Goal: Check status: Check status

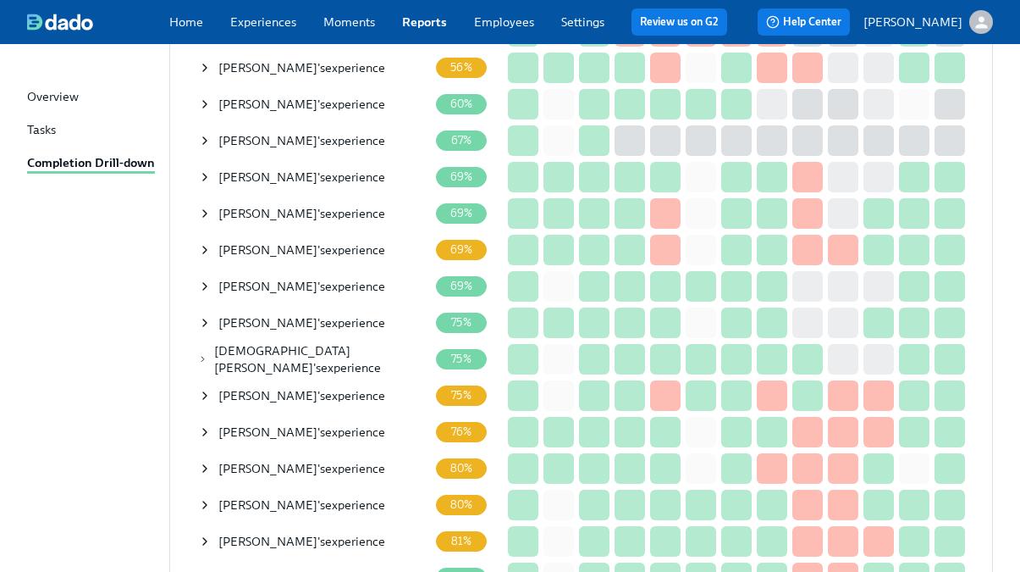
scroll to position [433, 0]
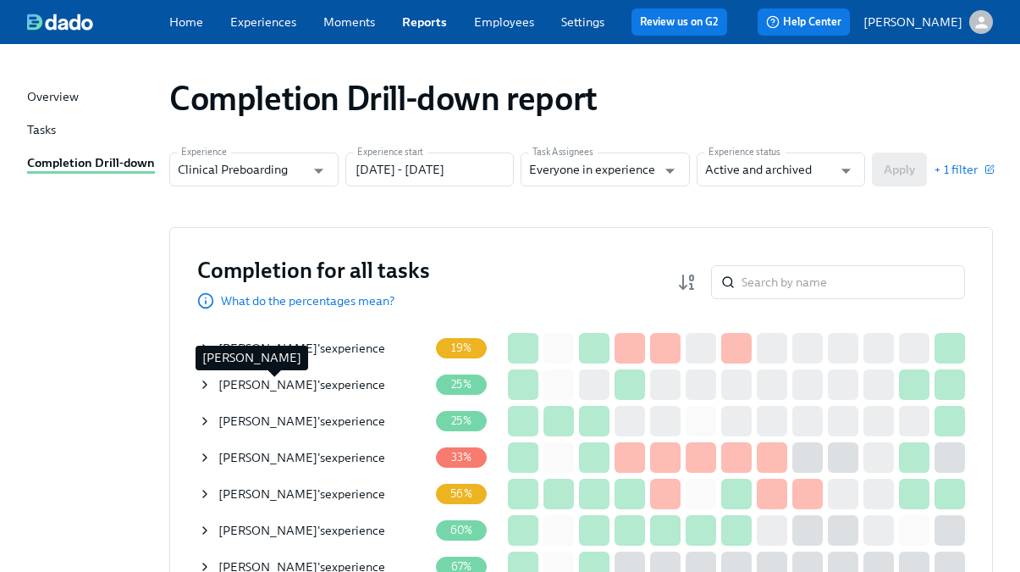
scroll to position [18, 0]
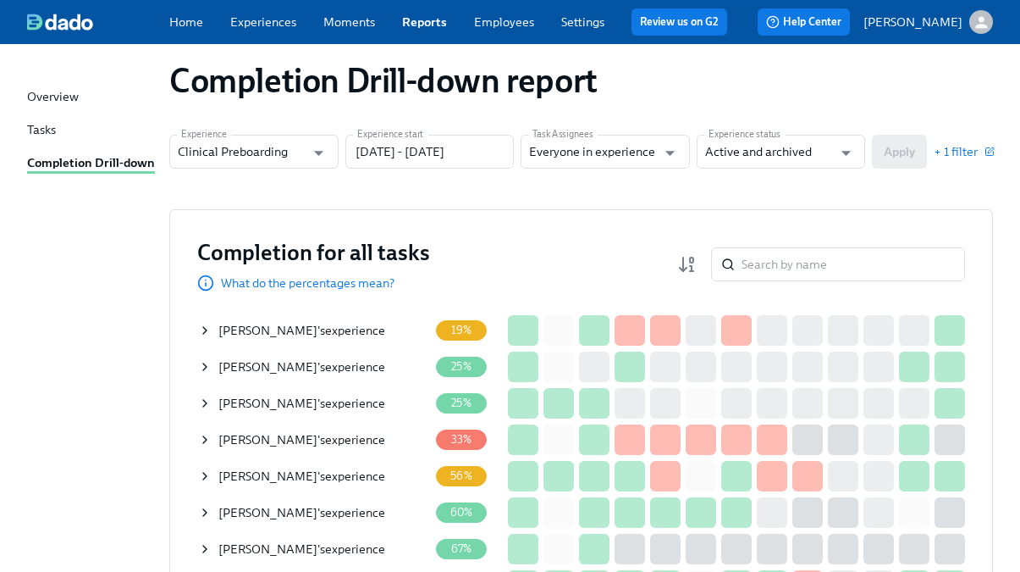
click at [203, 439] on icon at bounding box center [205, 440] width 14 height 14
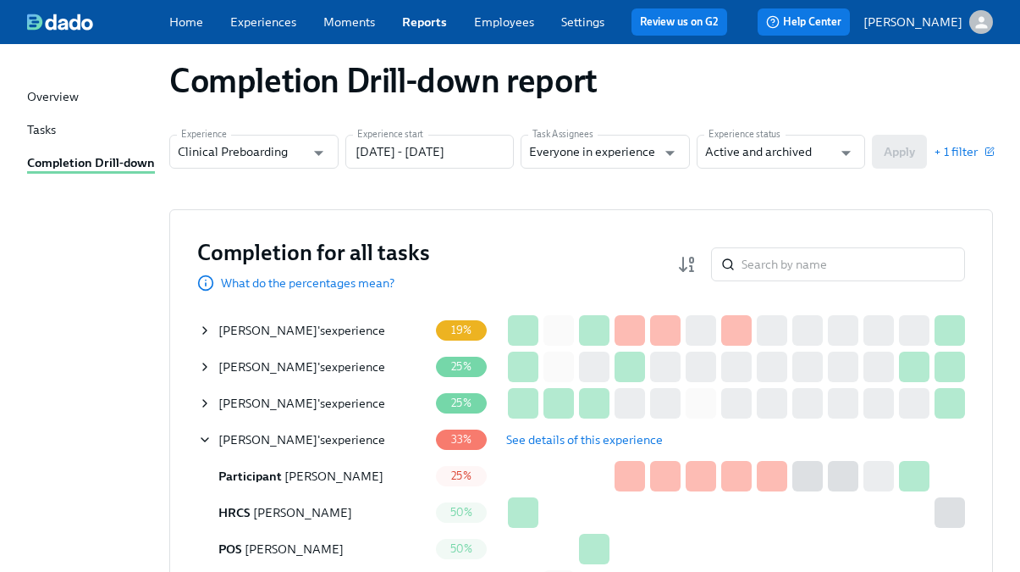
click at [533, 433] on span "See details of this experience" at bounding box center [584, 439] width 157 height 17
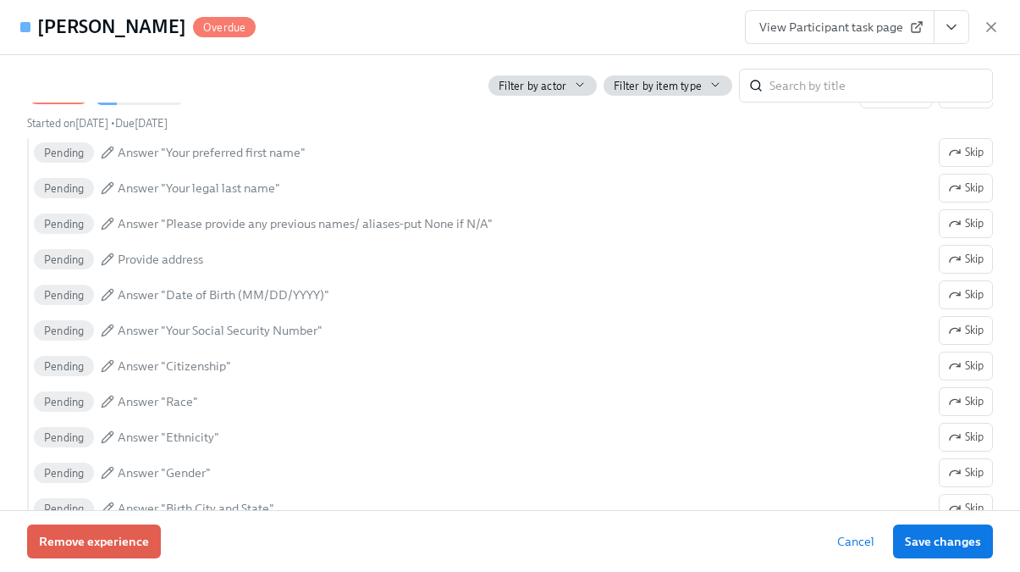
scroll to position [1202, 0]
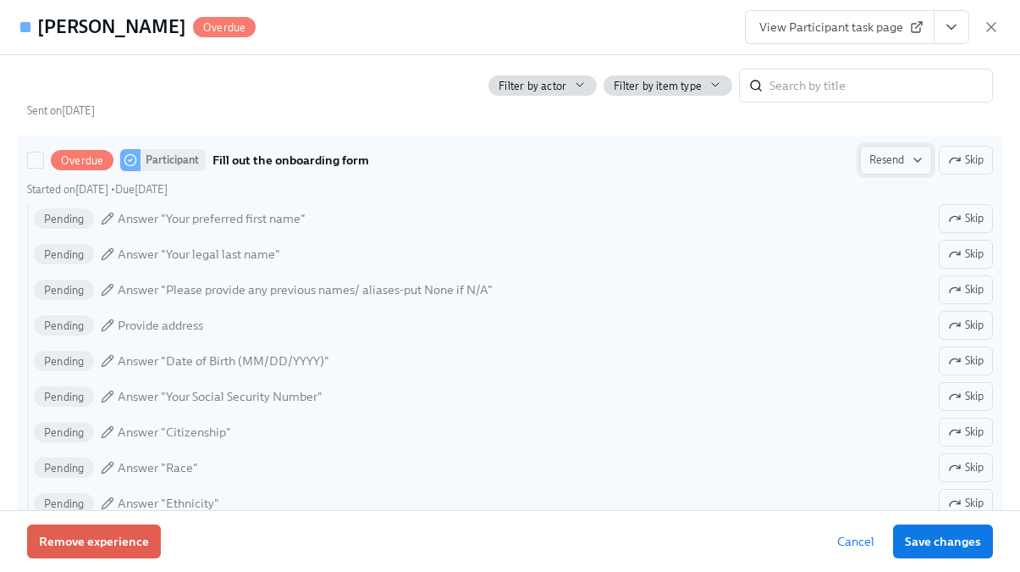
click at [893, 167] on span "Resend" at bounding box center [896, 160] width 53 height 17
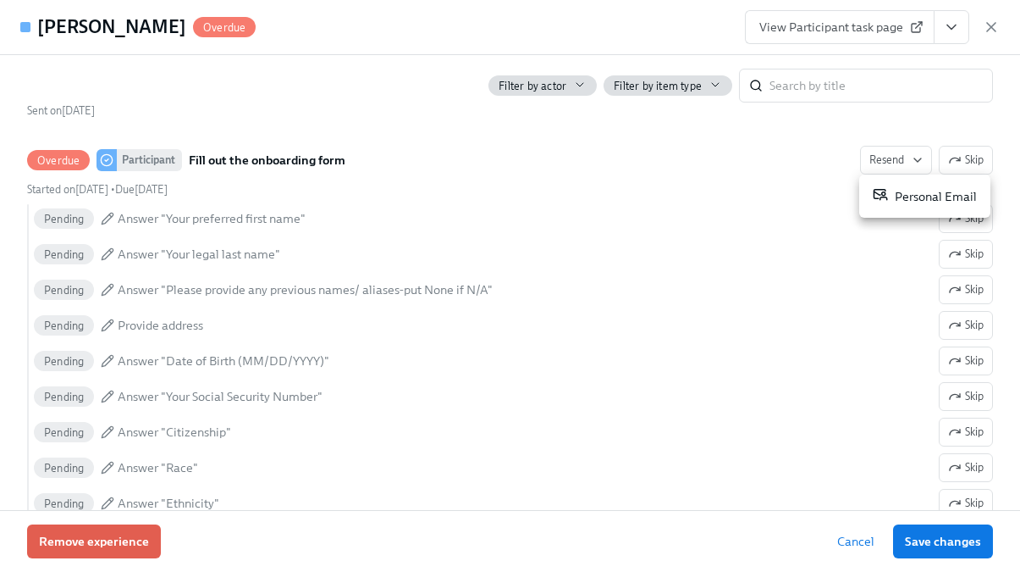
click at [881, 201] on icon at bounding box center [880, 193] width 15 height 15
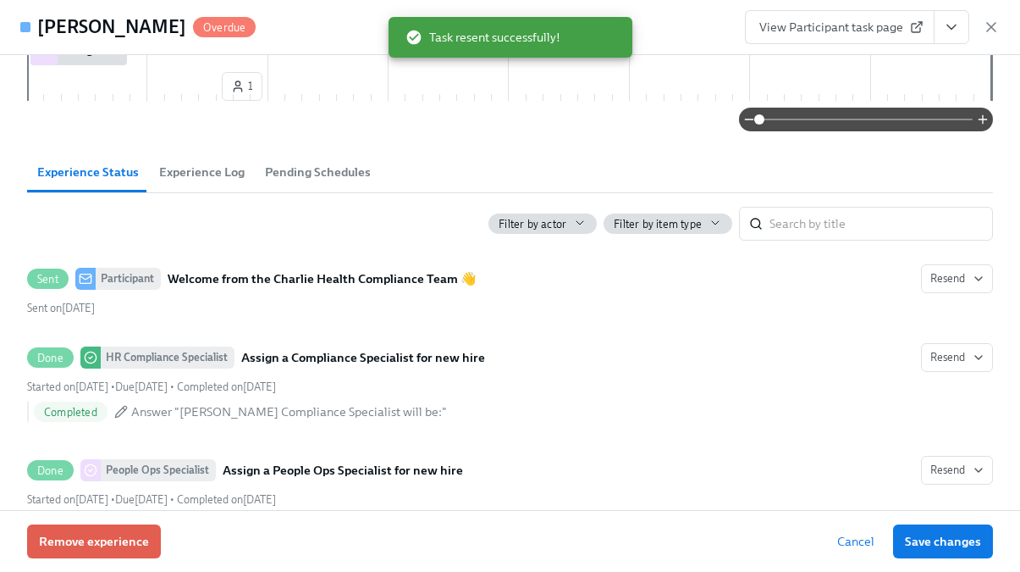
scroll to position [632, 0]
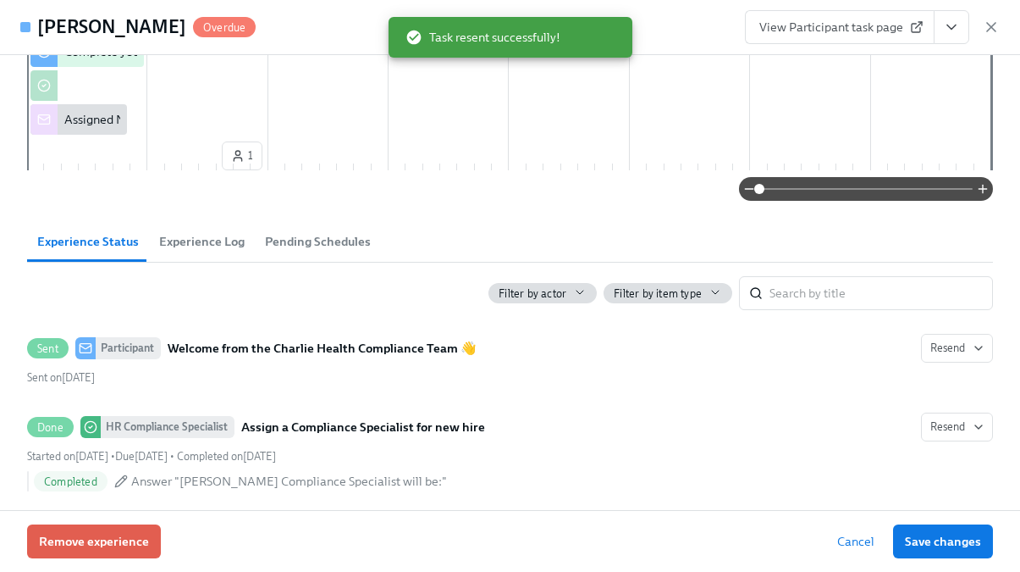
click at [206, 248] on span "Experience Log" at bounding box center [202, 241] width 86 height 19
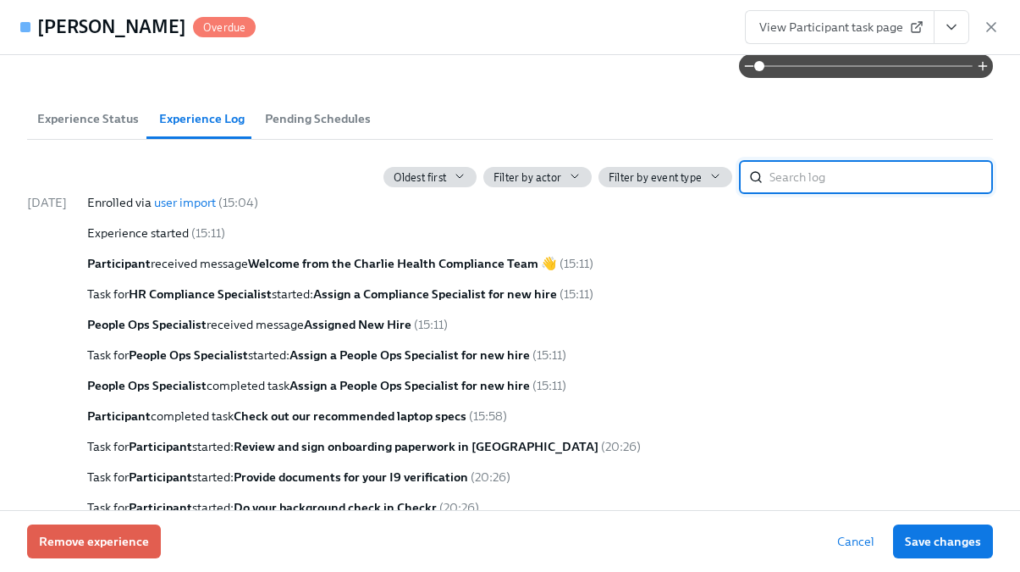
scroll to position [775, 0]
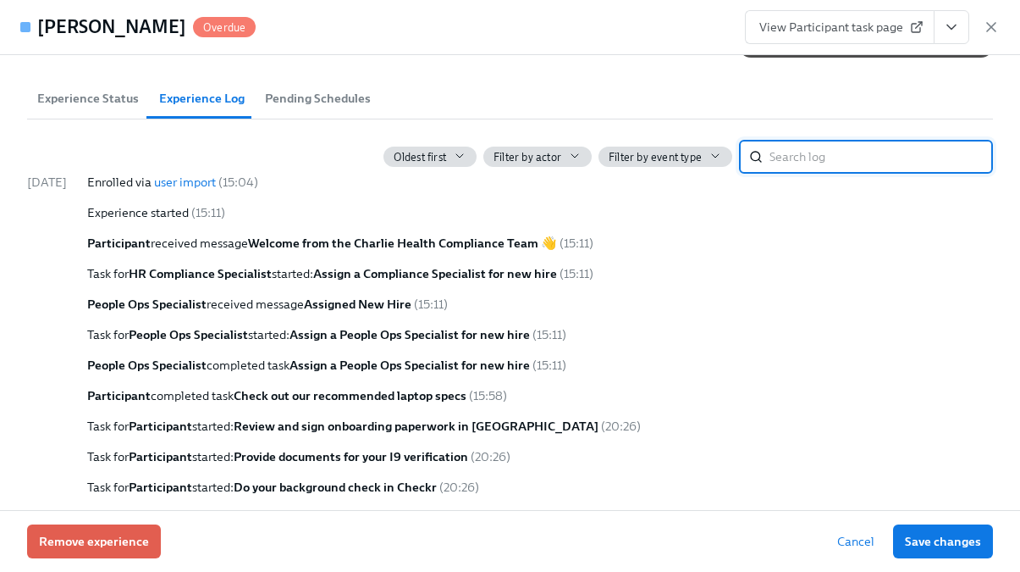
click at [314, 107] on span "Pending Schedules" at bounding box center [318, 98] width 106 height 19
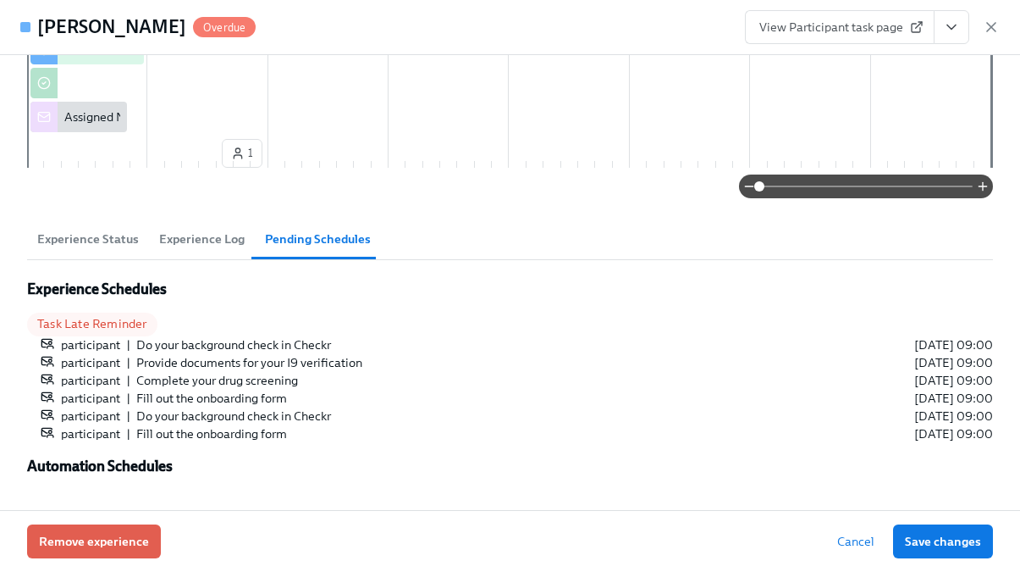
scroll to position [633, 0]
click at [87, 242] on span "Experience Status" at bounding box center [88, 239] width 102 height 19
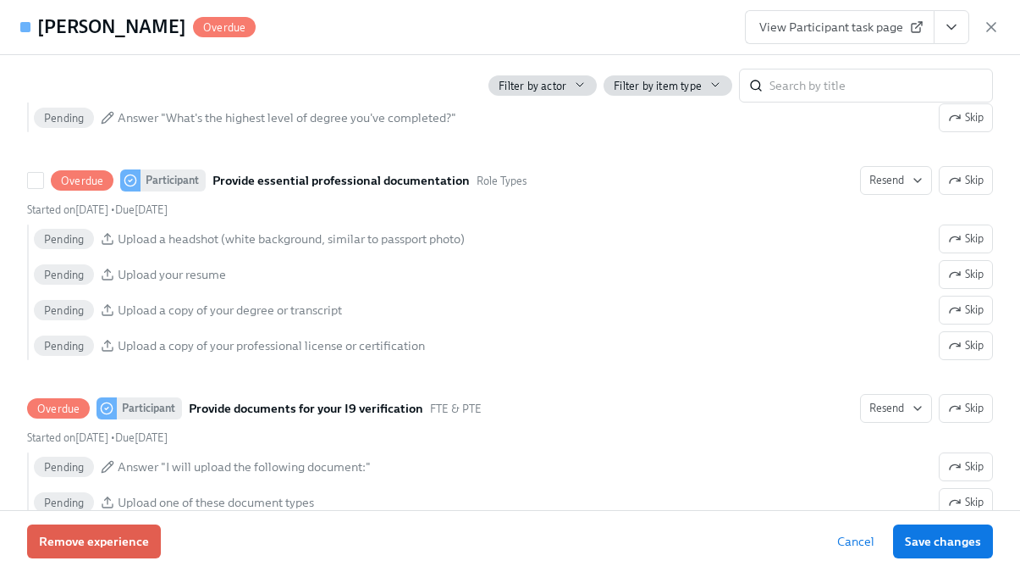
scroll to position [1910, 0]
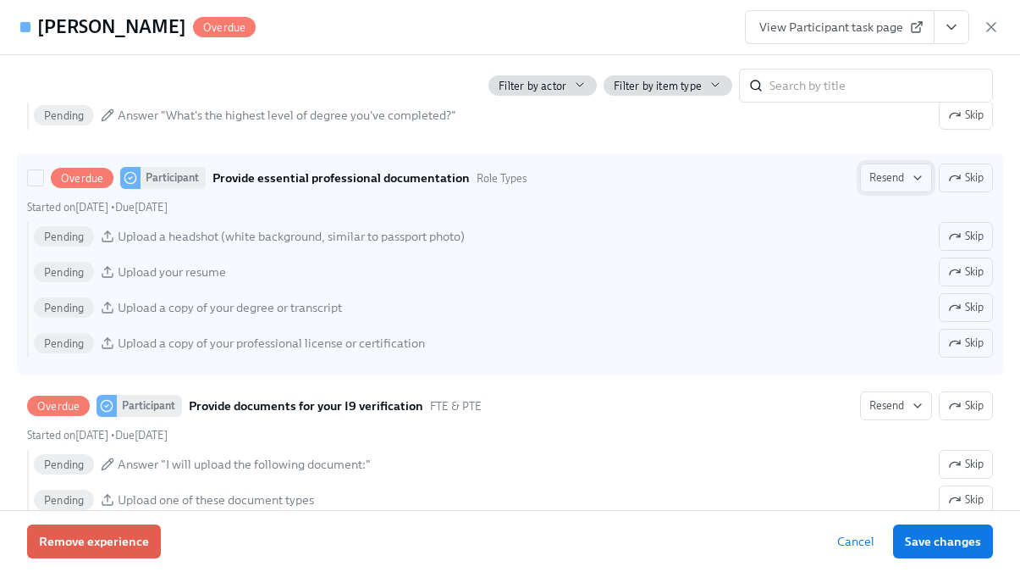
click at [870, 191] on button "Resend" at bounding box center [896, 177] width 72 height 29
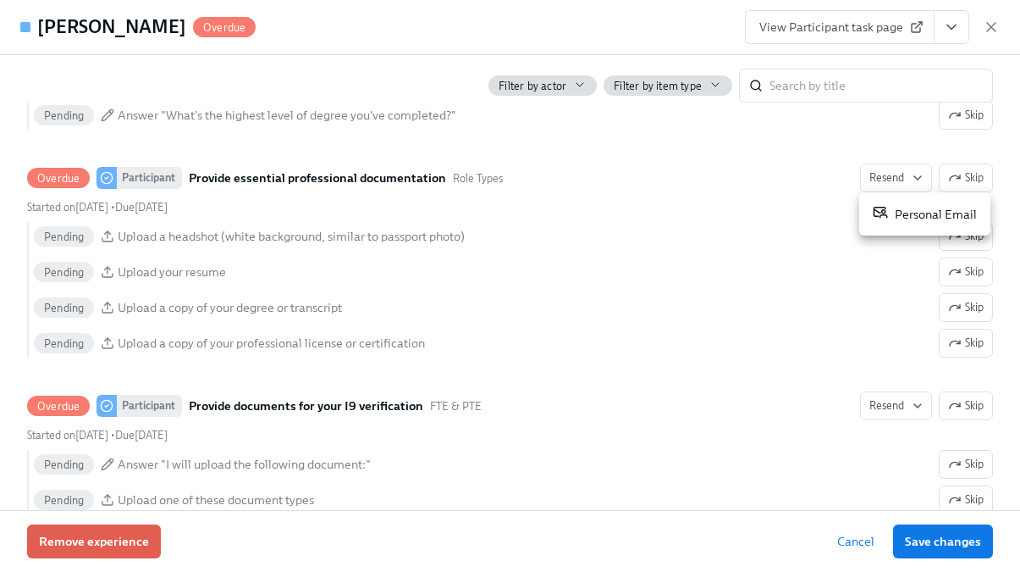
click at [882, 221] on span at bounding box center [880, 213] width 15 height 19
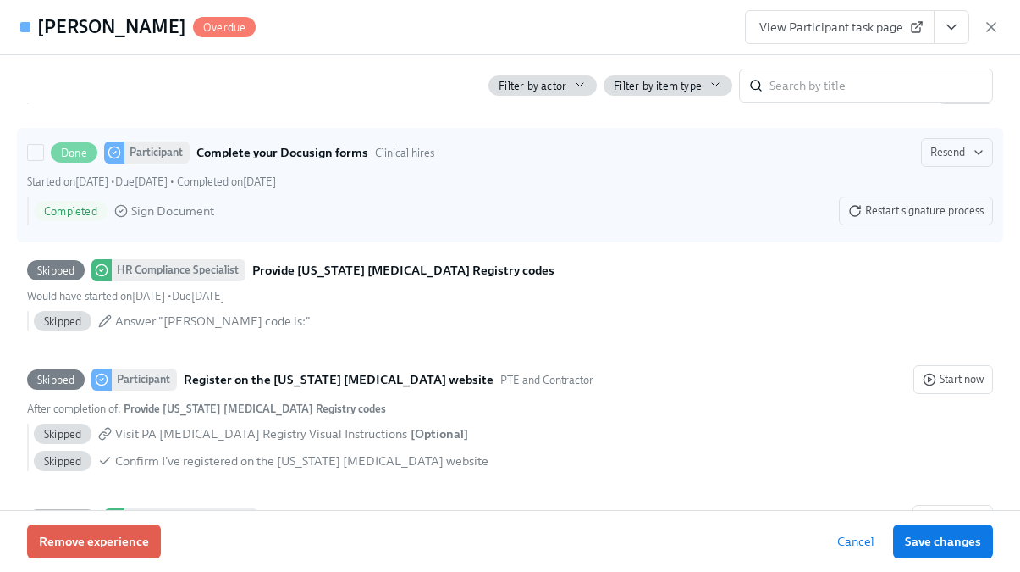
scroll to position [3073, 0]
